Goal: Task Accomplishment & Management: Manage account settings

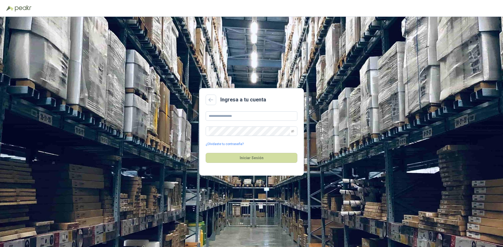
click at [220, 111] on main "Ingresa a tu cuenta ¿Olvidaste tu contraseña? Iniciar Sesión" at bounding box center [251, 132] width 105 height 88
click at [221, 115] on input "text" at bounding box center [251, 116] width 92 height 9
type input "**********"
click at [205, 153] on button "Iniciar Sesión" at bounding box center [251, 158] width 92 height 10
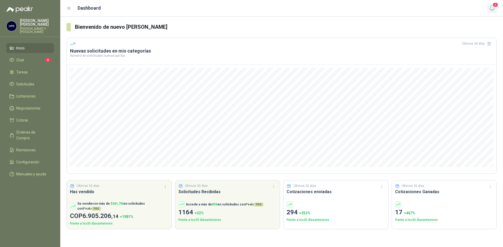
click at [495, 9] on button "6" at bounding box center [491, 8] width 9 height 9
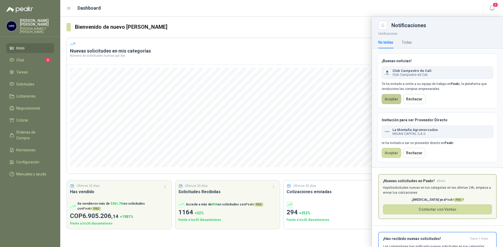
click at [394, 101] on button "Aceptar" at bounding box center [390, 99] width 19 height 10
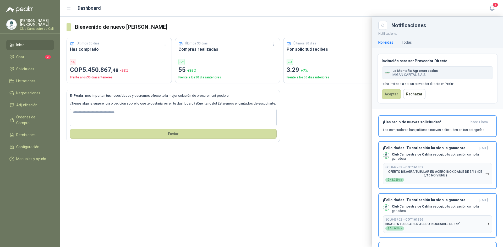
click at [27, 51] on ul "Inicio Chat 3 Solicitudes Licitaciones Negociaciones Adjudicación Órdenes de Co…" at bounding box center [30, 103] width 60 height 126
click at [27, 55] on li "Chat 3" at bounding box center [29, 57] width 41 height 6
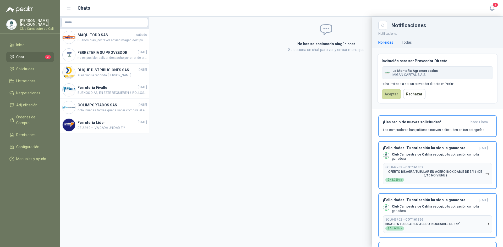
click at [25, 24] on div "[PERSON_NAME] Club Campestre de Cali" at bounding box center [37, 25] width 34 height 12
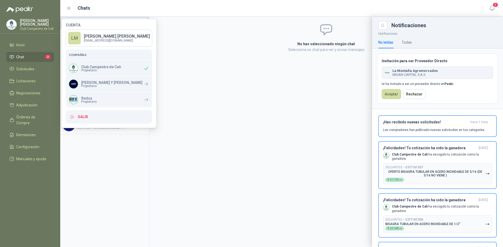
click at [286, 61] on div at bounding box center [281, 132] width 442 height 231
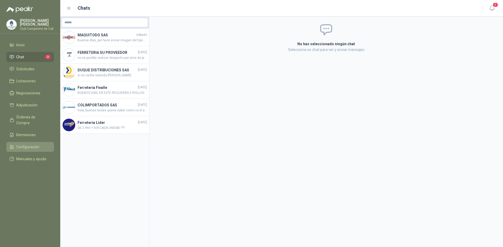
click at [29, 144] on span "Configuración" at bounding box center [27, 147] width 23 height 6
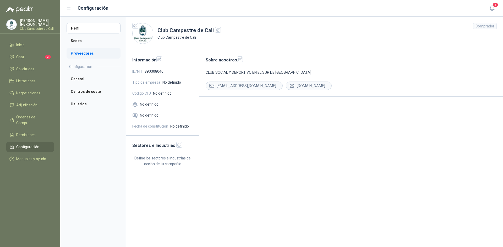
click at [89, 56] on li "Proveedores" at bounding box center [93, 53] width 54 height 10
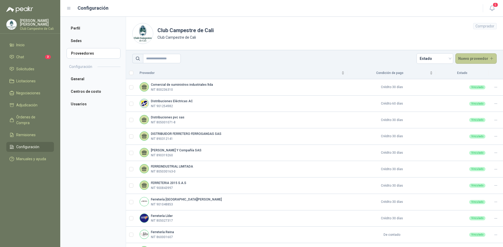
click at [464, 58] on button "Nuevo proveedor" at bounding box center [476, 58] width 42 height 10
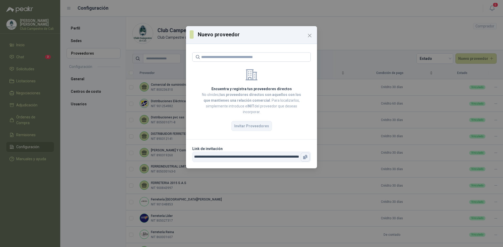
click at [302, 159] on button "button" at bounding box center [305, 157] width 9 height 9
click at [310, 36] on icon "Close" at bounding box center [309, 35] width 3 height 3
